Goal: Find contact information: Find contact information

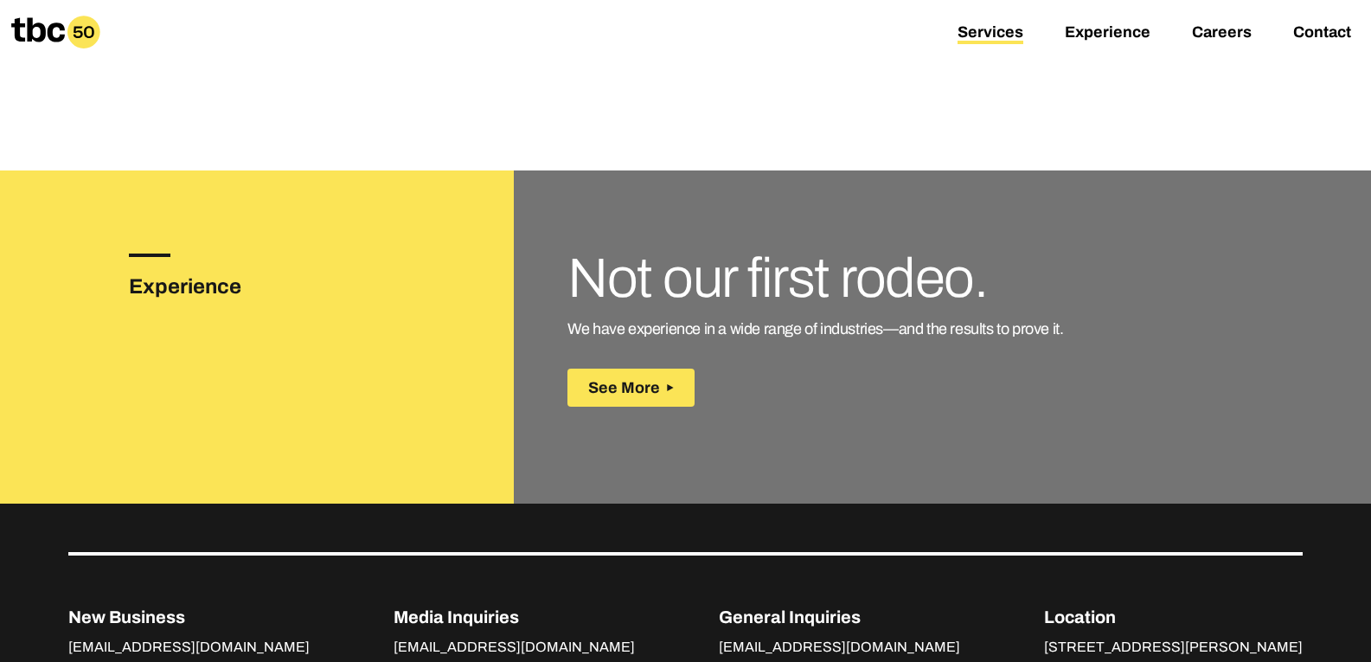
scroll to position [2422, 0]
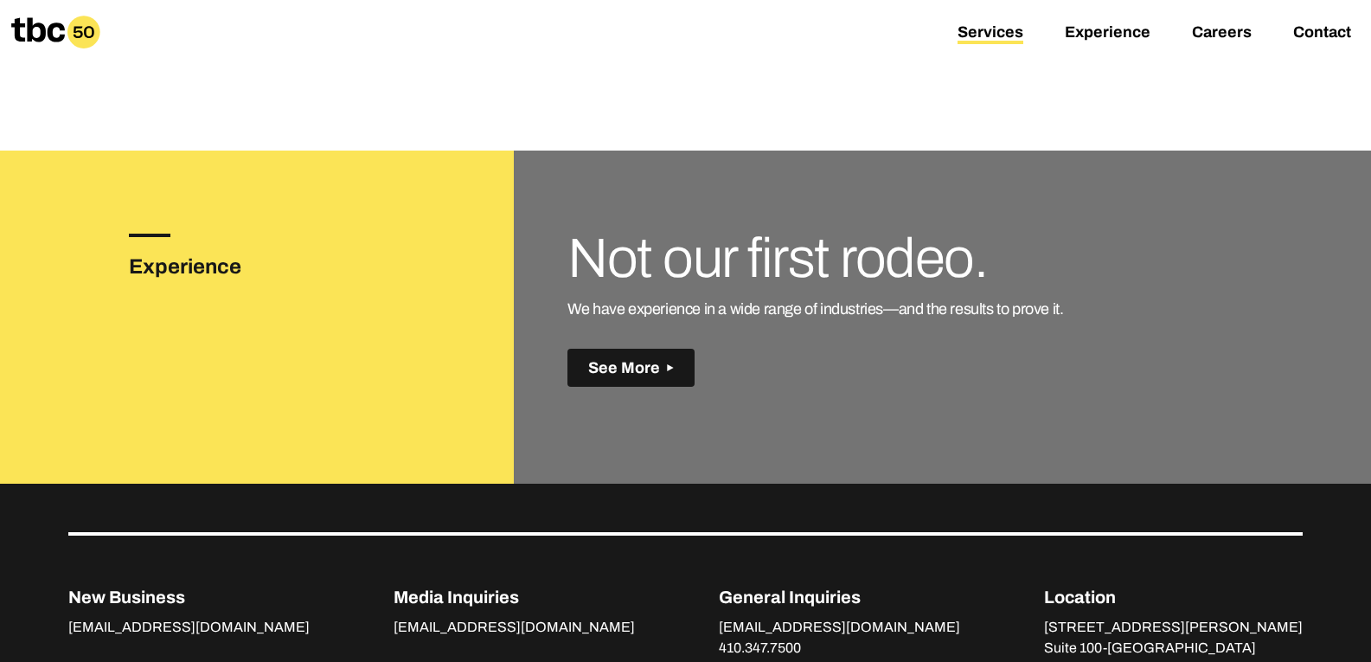
click at [670, 366] on icon at bounding box center [670, 367] width 7 height 7
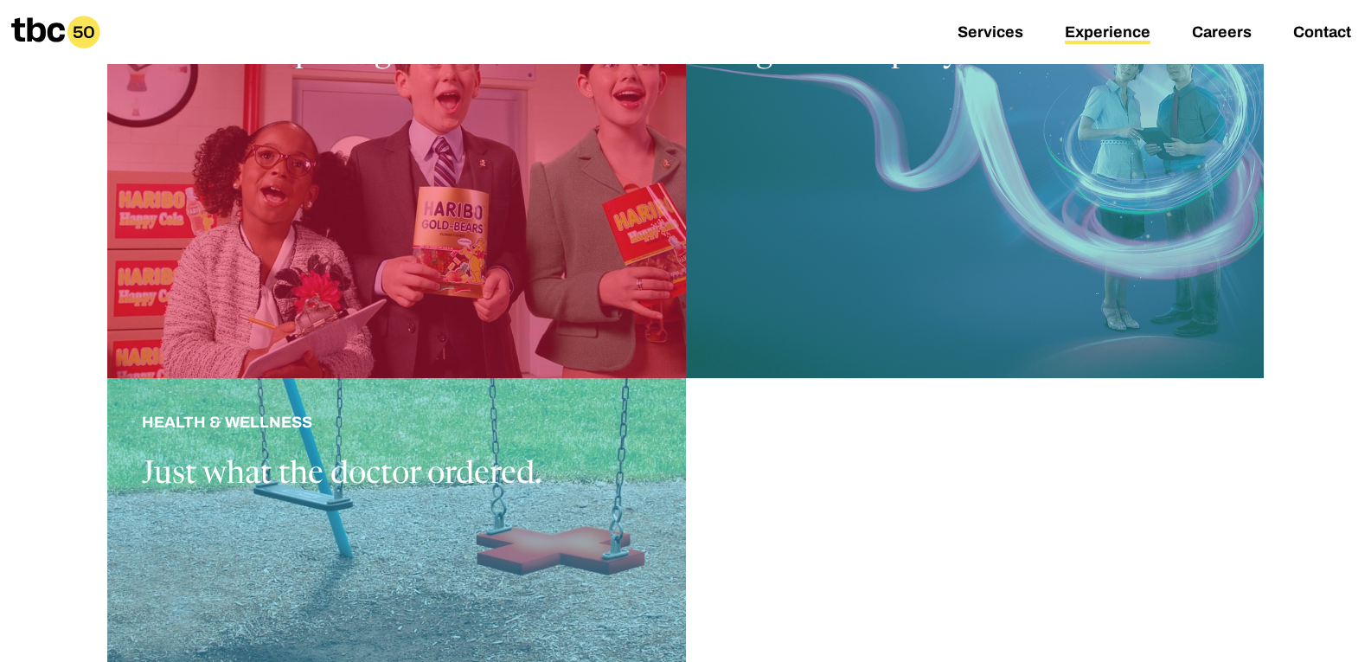
scroll to position [1557, 0]
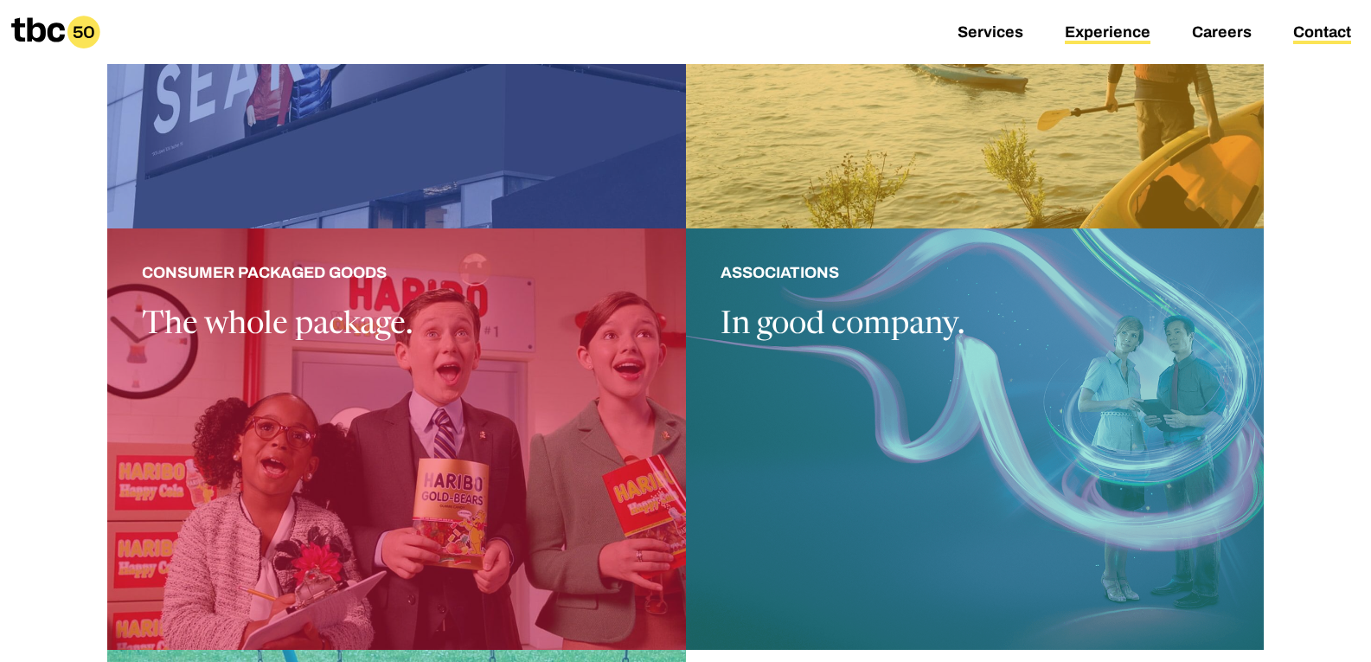
click at [1323, 29] on link "Contact" at bounding box center [1322, 33] width 58 height 21
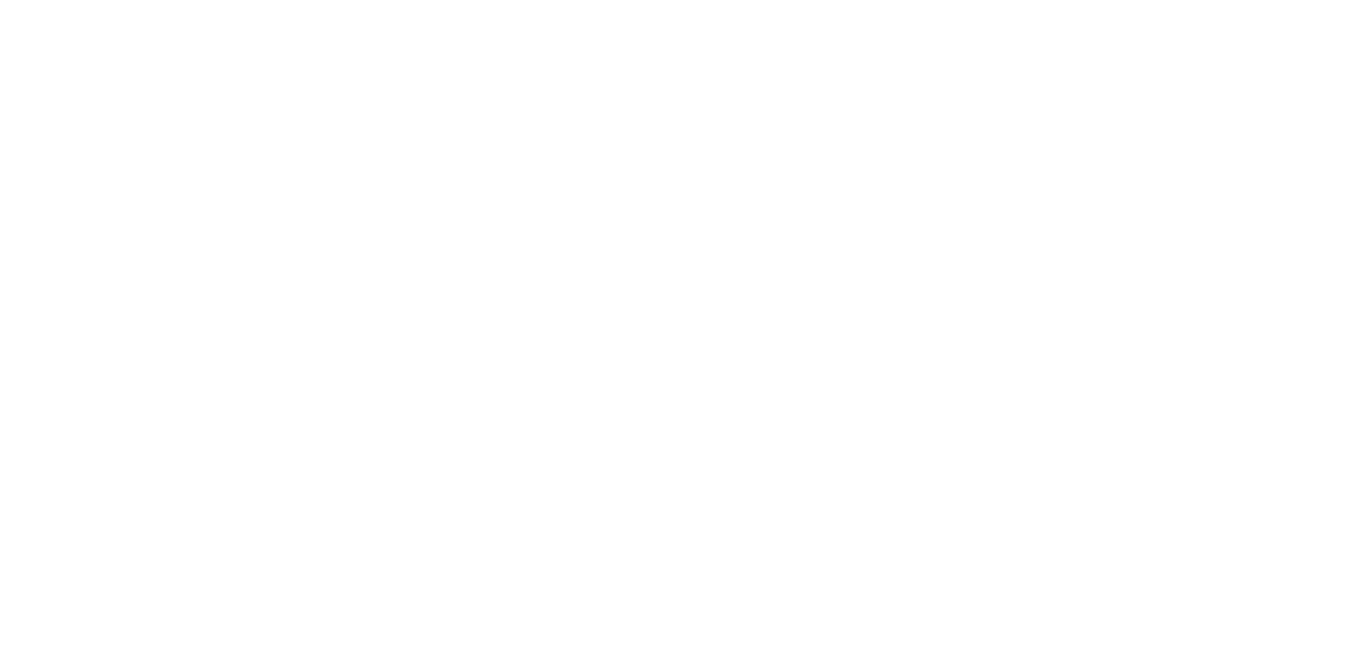
scroll to position [59, 0]
